Goal: Find specific fact: Find specific fact

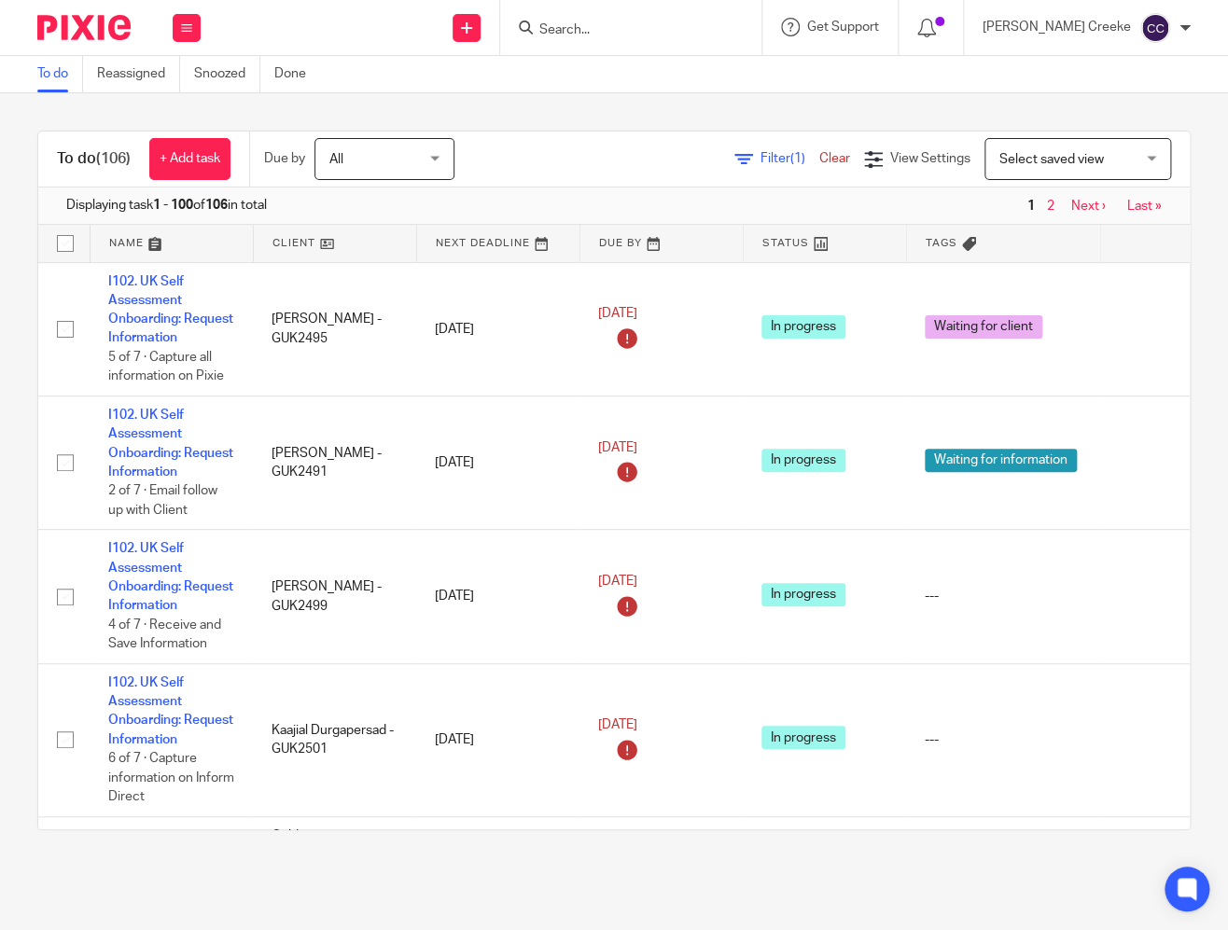
click at [1039, 146] on span "Select saved view" at bounding box center [1067, 158] width 136 height 39
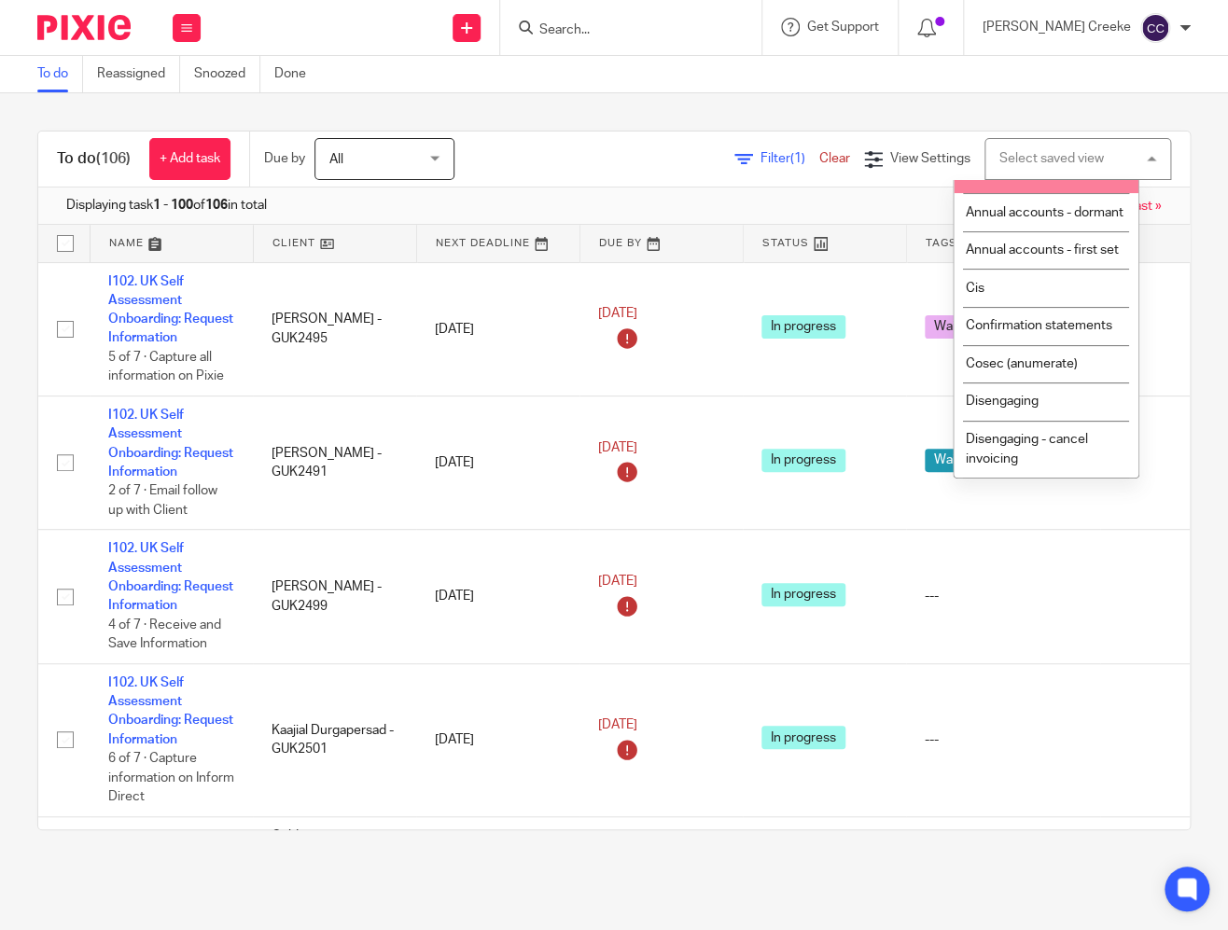
scroll to position [207, 0]
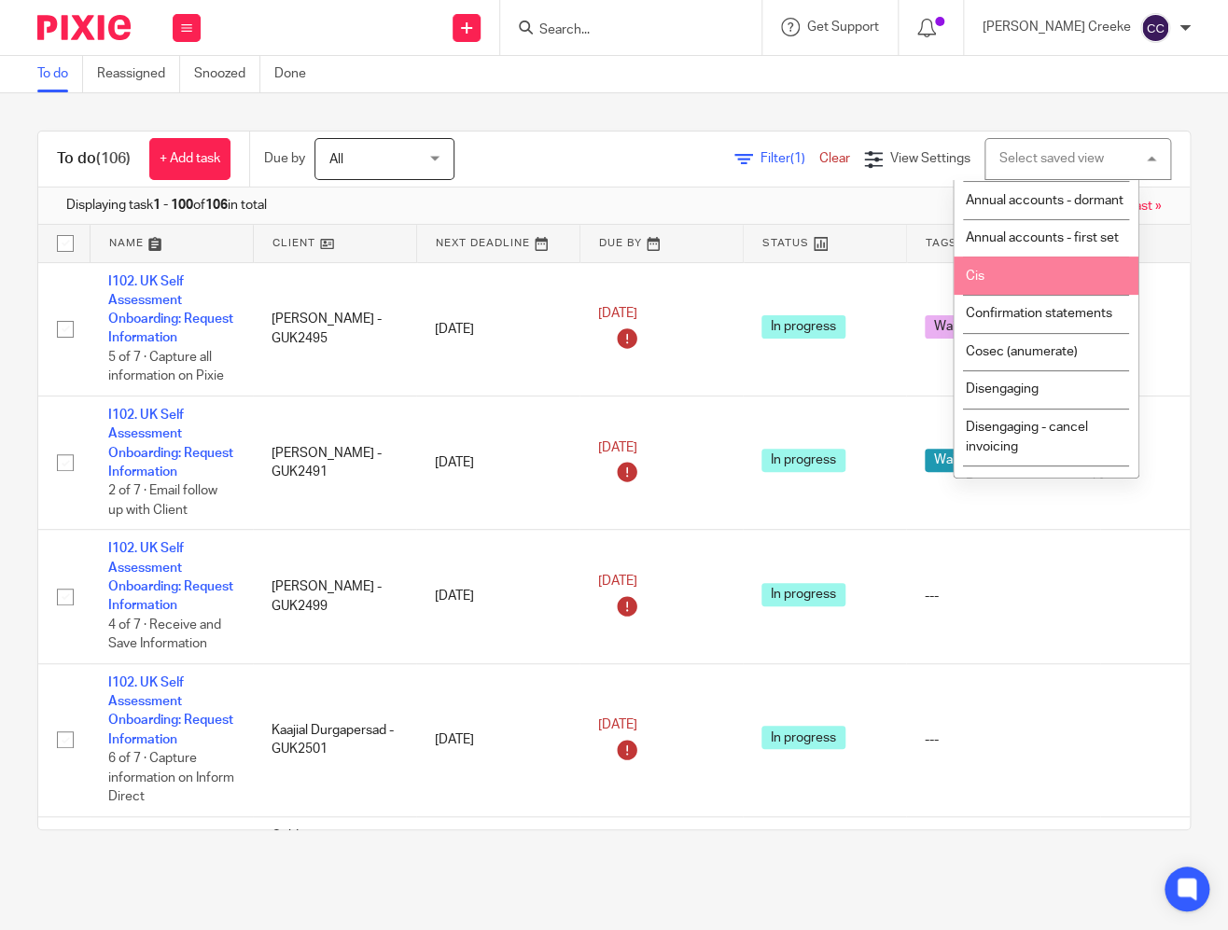
click at [1012, 295] on li "Cis" at bounding box center [1046, 276] width 185 height 38
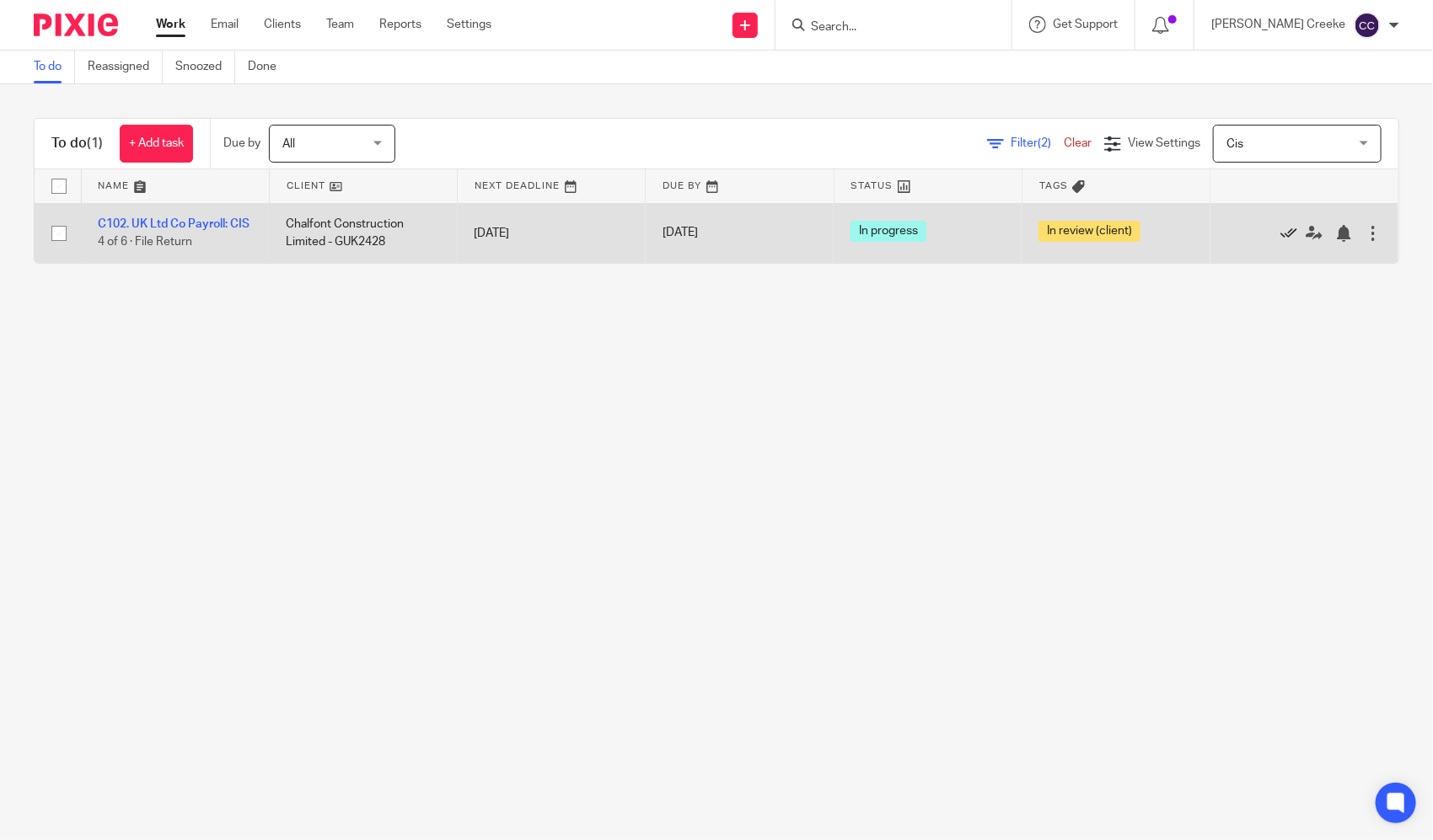
click at [1109, 241] on icon at bounding box center [1288, 233] width 17 height 17
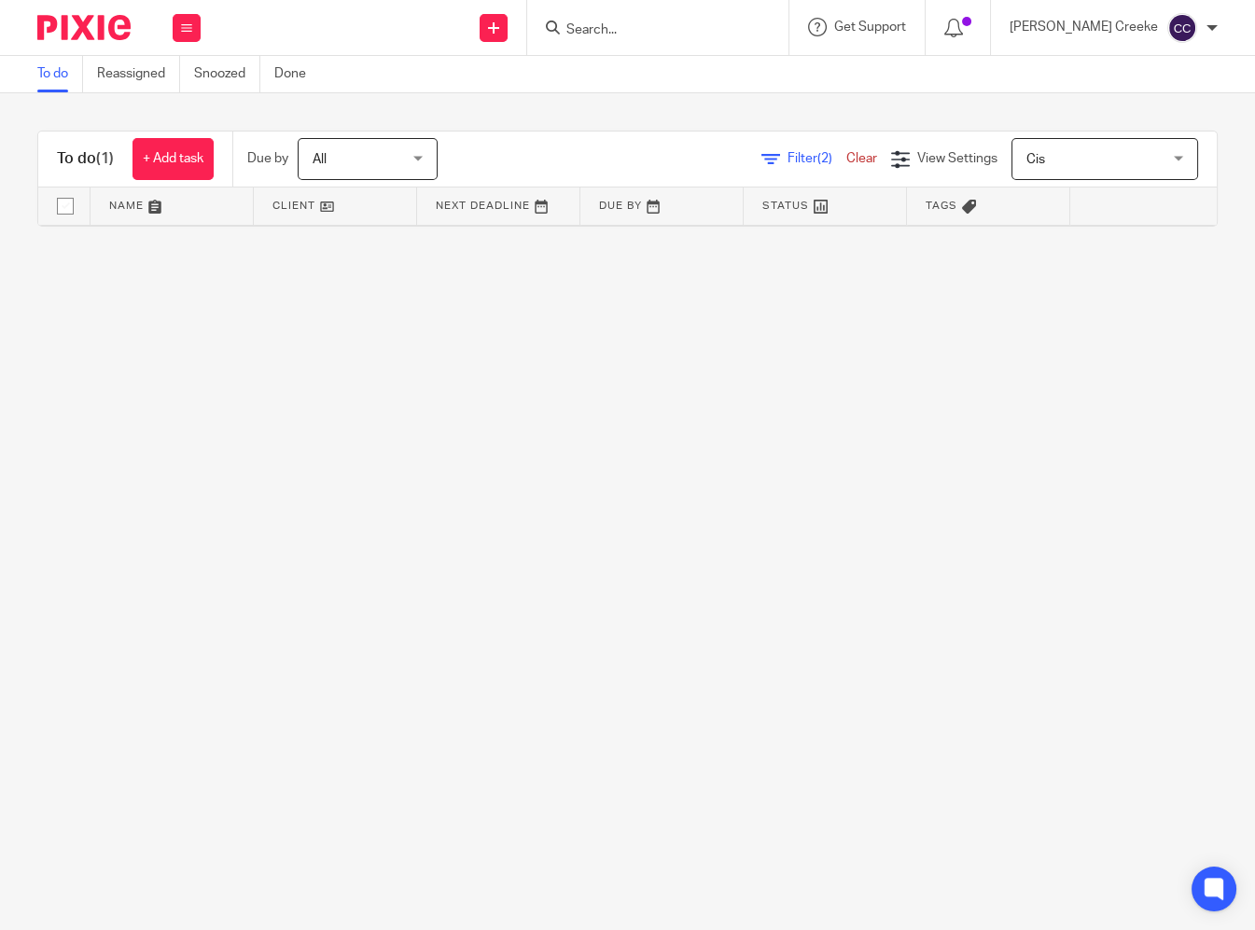
drag, startPoint x: 664, startPoint y: 39, endPoint x: 663, endPoint y: 21, distance: 18.7
click at [663, 38] on div at bounding box center [657, 27] width 261 height 55
click at [663, 22] on input "Search" at bounding box center [649, 30] width 168 height 17
type input "syn"
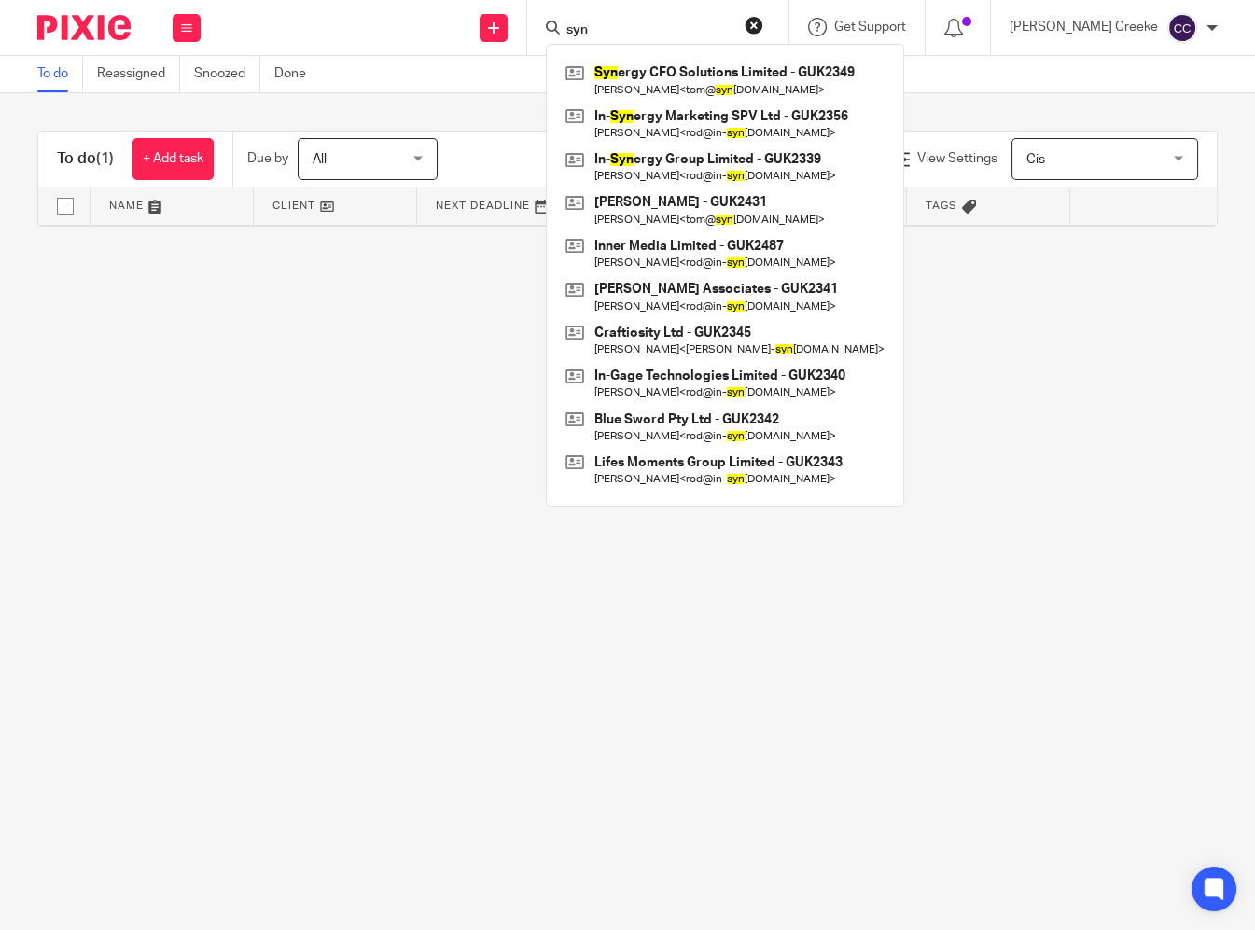
drag, startPoint x: 592, startPoint y: 13, endPoint x: 494, endPoint y: -4, distance: 99.4
click at [494, 0] on html "Work Email Clients Team Reports Settings Work Email Clients Team Reports Settin…" at bounding box center [627, 465] width 1255 height 930
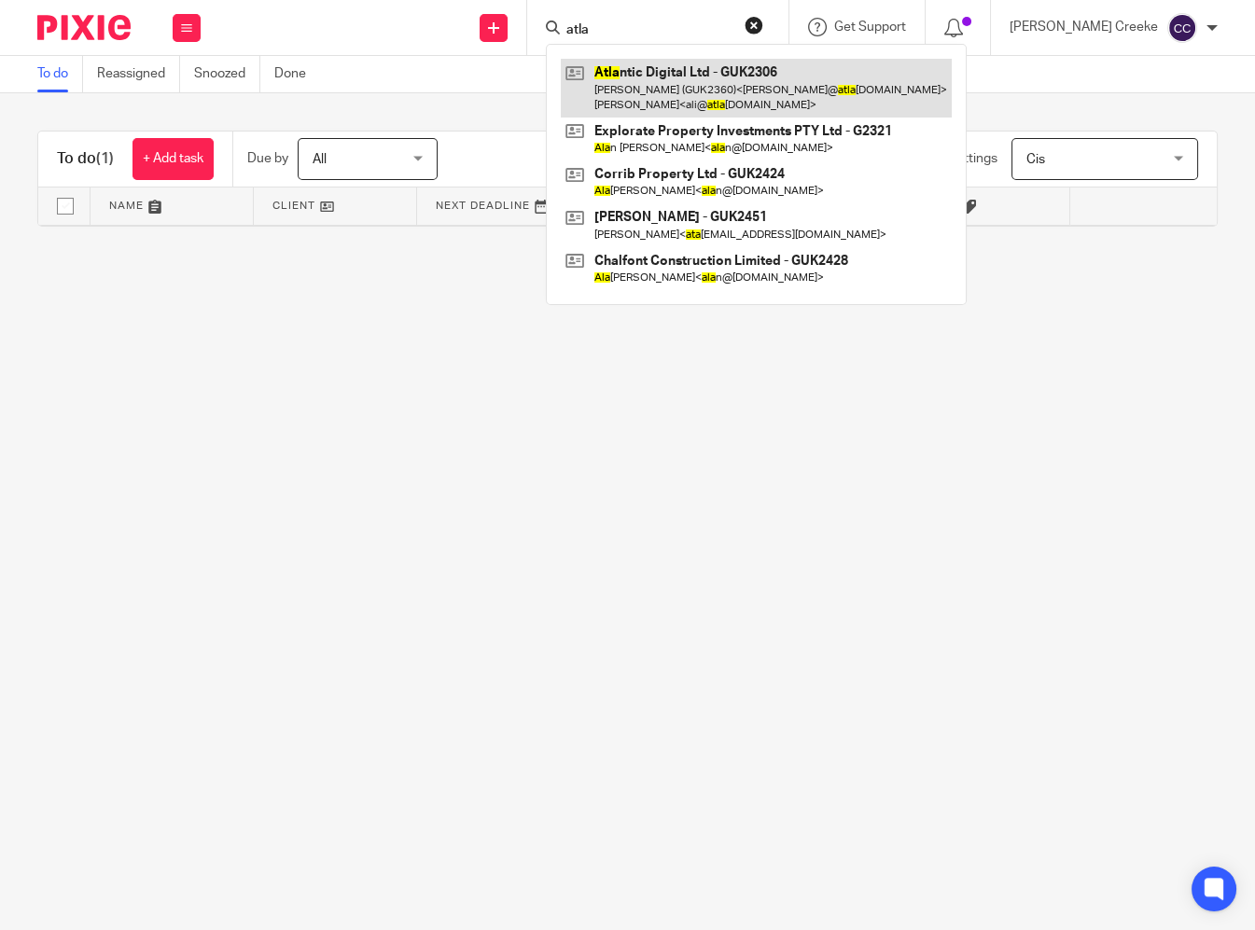
type input "atla"
click at [718, 74] on link at bounding box center [756, 88] width 391 height 58
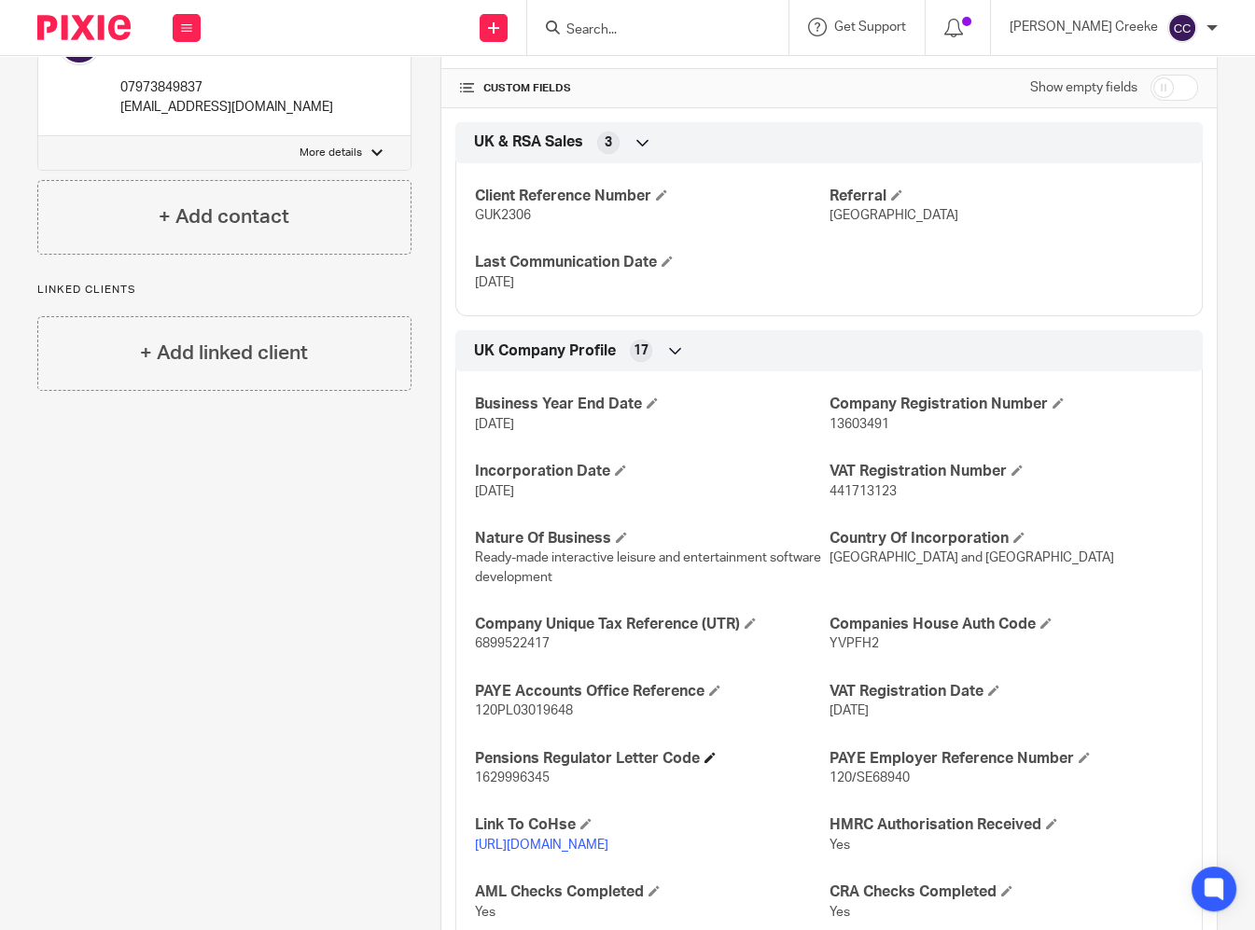
scroll to position [621, 0]
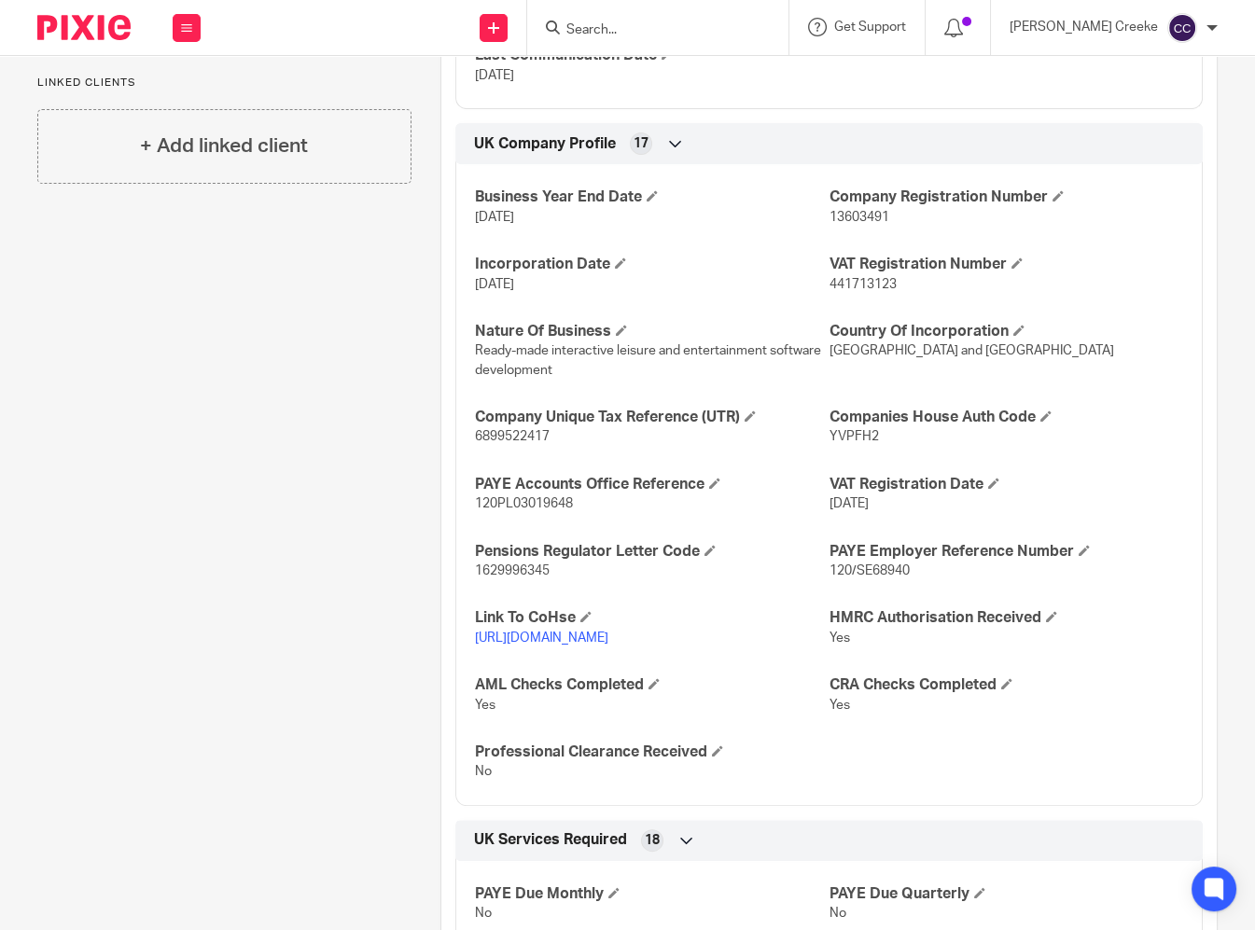
click at [531, 501] on span "120PL03019648" at bounding box center [524, 503] width 98 height 13
copy span "120PL03019648"
click at [882, 573] on span "120/SE68940" at bounding box center [870, 571] width 80 height 13
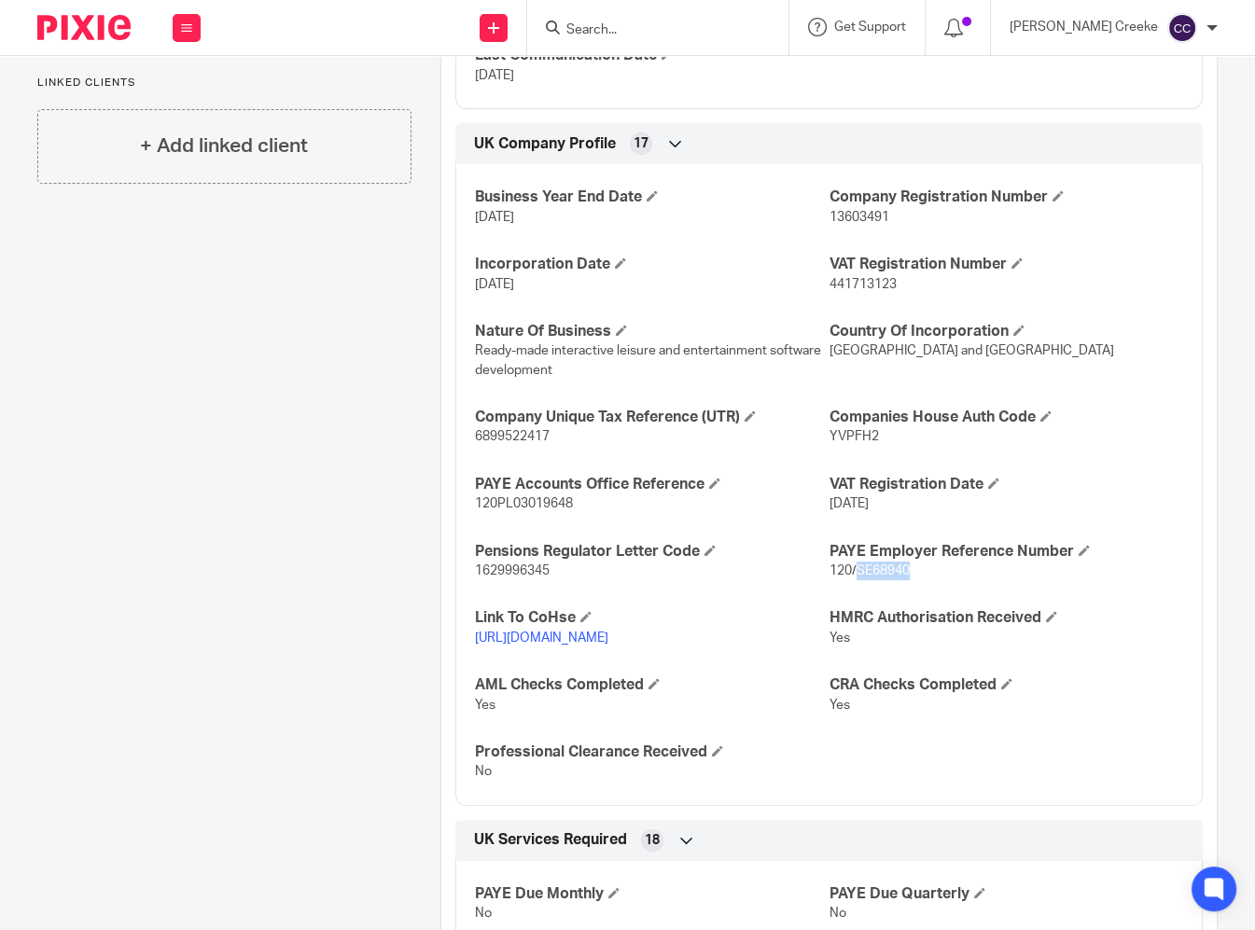
copy span "SE68940"
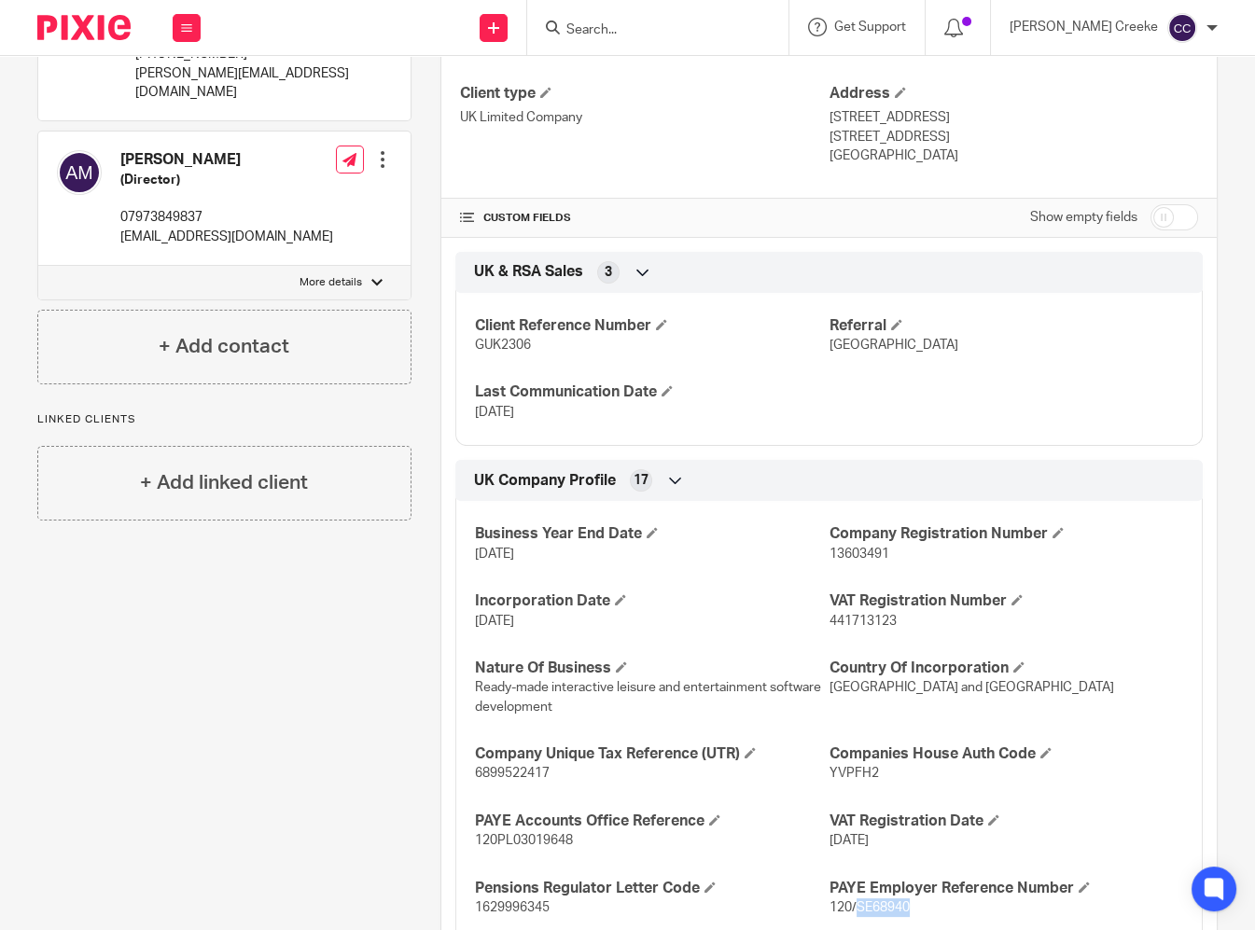
scroll to position [0, 0]
